Goal: Transaction & Acquisition: Subscribe to service/newsletter

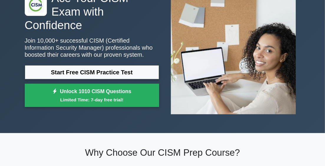
scroll to position [29, 0]
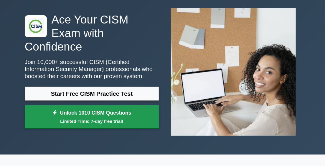
click at [93, 109] on link "Unlock 1010 CISM Questions Limited Time: 7-day free trial!" at bounding box center [92, 117] width 134 height 24
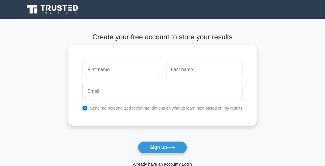
click at [111, 67] on input "text" at bounding box center [120, 69] width 76 height 17
type input "[PERSON_NAME]"
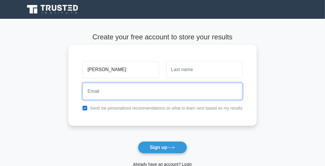
click at [162, 82] on div at bounding box center [162, 92] width 167 height 22
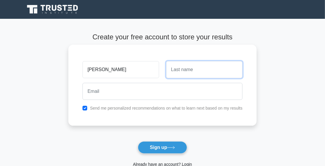
click at [196, 67] on input "text" at bounding box center [204, 69] width 76 height 17
type input "Rublāns"
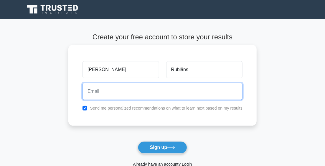
click at [190, 91] on input "email" at bounding box center [162, 91] width 160 height 17
type input "marcis.rublans@gmail.com"
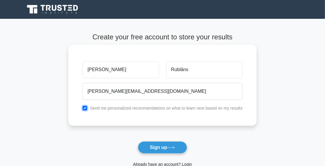
click at [85, 107] on input "checkbox" at bounding box center [84, 108] width 5 height 5
checkbox input "false"
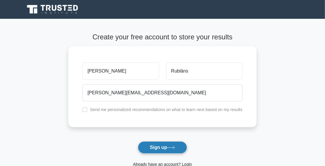
click at [155, 146] on button "Sign up" at bounding box center [162, 148] width 49 height 12
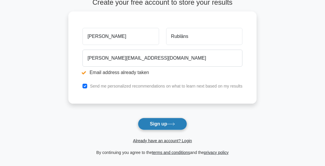
scroll to position [88, 0]
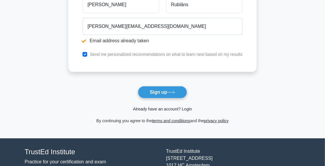
click at [164, 108] on link "Already have an account? Login" at bounding box center [162, 109] width 59 height 5
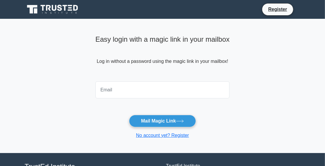
drag, startPoint x: 160, startPoint y: 89, endPoint x: 159, endPoint y: 85, distance: 4.5
click at [160, 86] on input "email" at bounding box center [162, 90] width 134 height 17
type input "[PERSON_NAME][EMAIL_ADDRESS][DOMAIN_NAME]"
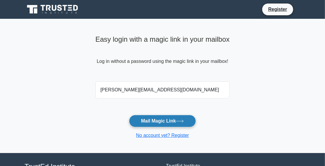
click at [170, 121] on button "Mail Magic Link" at bounding box center [162, 121] width 67 height 12
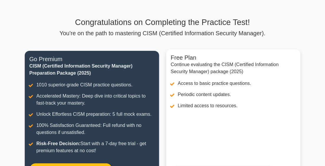
scroll to position [88, 0]
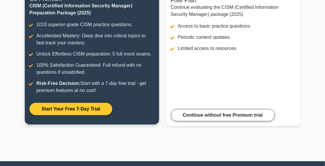
click at [77, 110] on link "Start Your Free 7-Day Trial" at bounding box center [70, 109] width 83 height 12
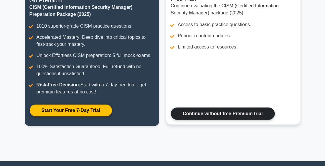
click at [207, 116] on link "Continue without free Premium trial" at bounding box center [223, 114] width 104 height 12
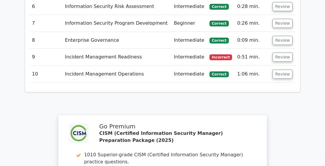
scroll to position [926, 0]
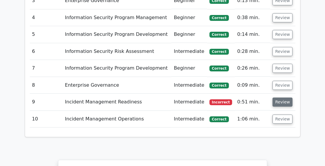
click at [276, 98] on button "Review" at bounding box center [282, 102] width 20 height 9
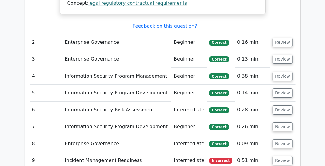
scroll to position [867, 0]
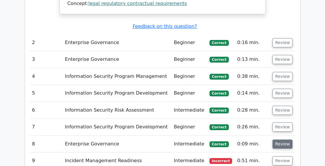
click at [283, 140] on button "Review" at bounding box center [282, 144] width 20 height 9
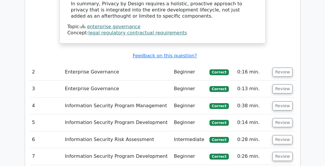
scroll to position [808, 0]
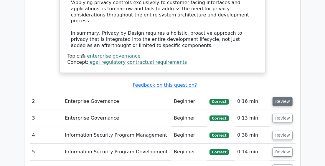
click at [283, 97] on button "Review" at bounding box center [282, 101] width 20 height 9
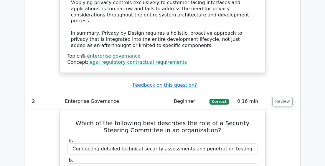
scroll to position [838, 0]
